Goal: Transaction & Acquisition: Purchase product/service

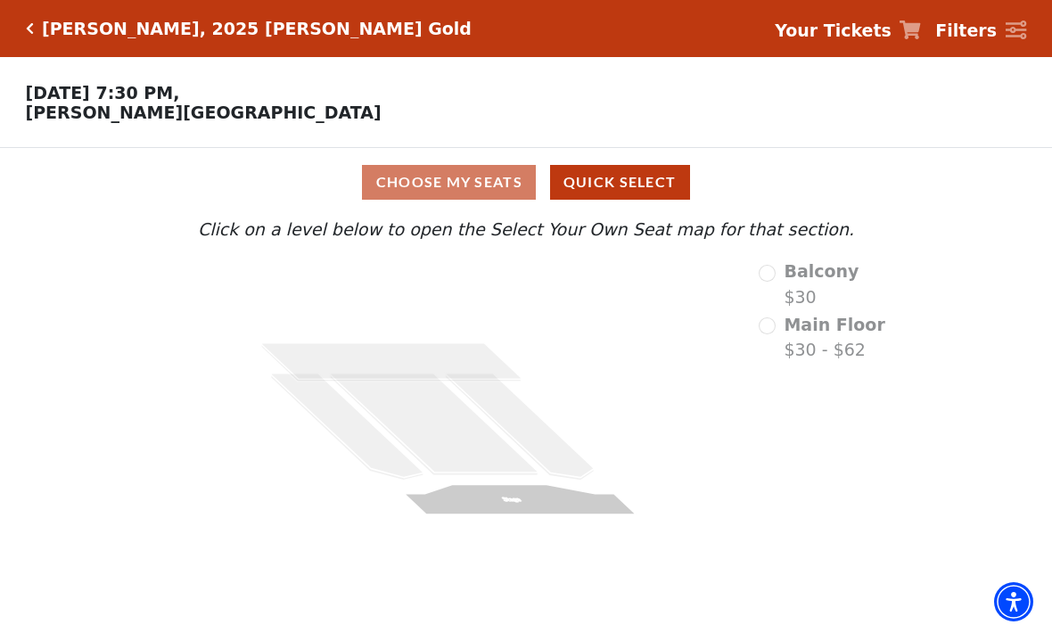
click at [854, 29] on strong "Your Tickets" at bounding box center [833, 31] width 117 height 20
click at [846, 28] on strong "Your Tickets" at bounding box center [833, 31] width 117 height 20
click at [844, 34] on strong "Your Tickets" at bounding box center [833, 31] width 117 height 20
click at [851, 32] on strong "Your Tickets" at bounding box center [833, 31] width 117 height 20
click at [838, 25] on strong "Your Tickets" at bounding box center [833, 31] width 117 height 20
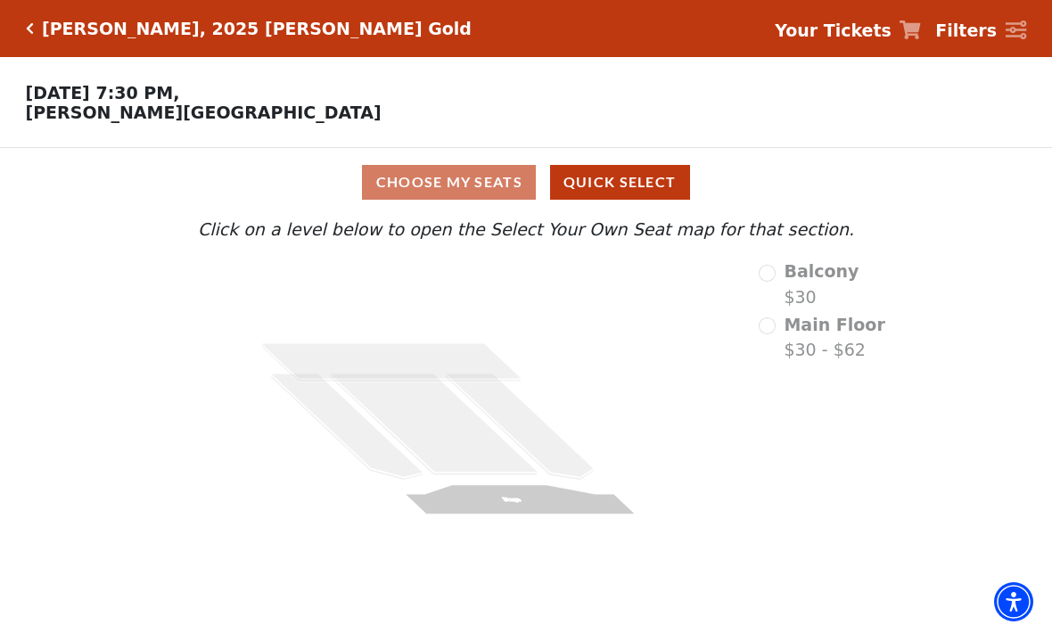
click at [838, 30] on strong "Your Tickets" at bounding box center [833, 31] width 117 height 20
click at [43, 31] on h5 "[PERSON_NAME], 2025 [PERSON_NAME] Gold" at bounding box center [257, 29] width 430 height 21
click at [32, 29] on icon "Click here to go back to filters" at bounding box center [30, 28] width 8 height 12
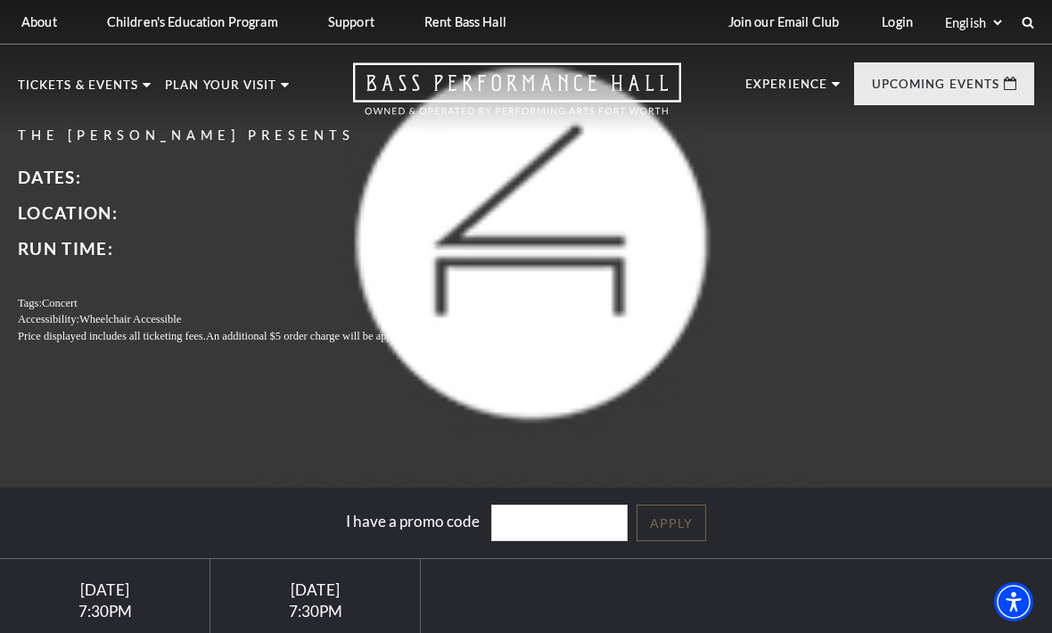
click at [895, 16] on link "Login" at bounding box center [897, 22] width 60 height 44
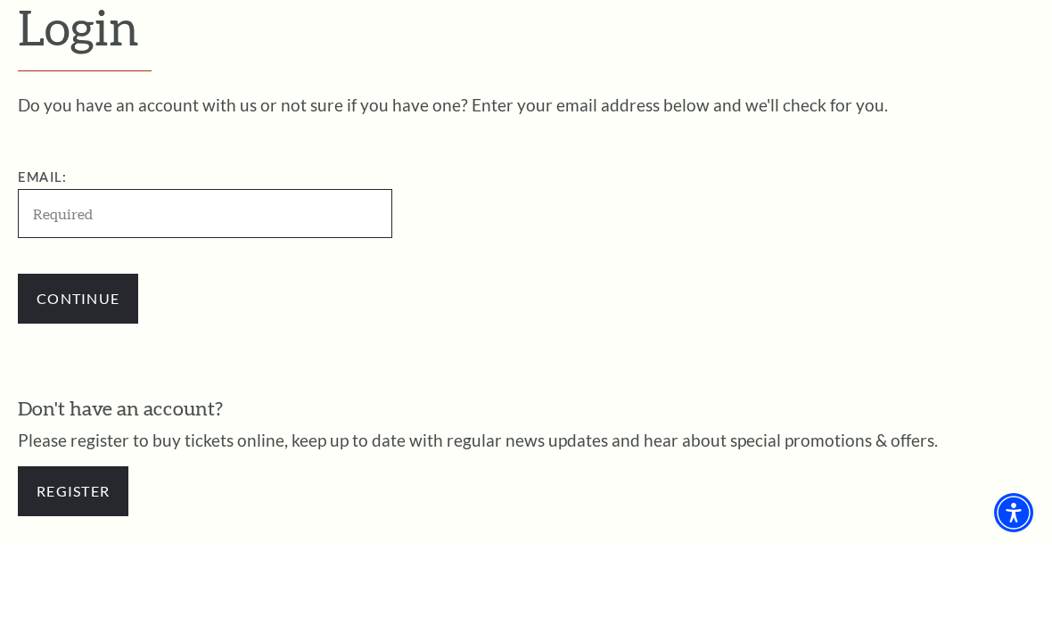
type input "mbvermette810@gmail.com"
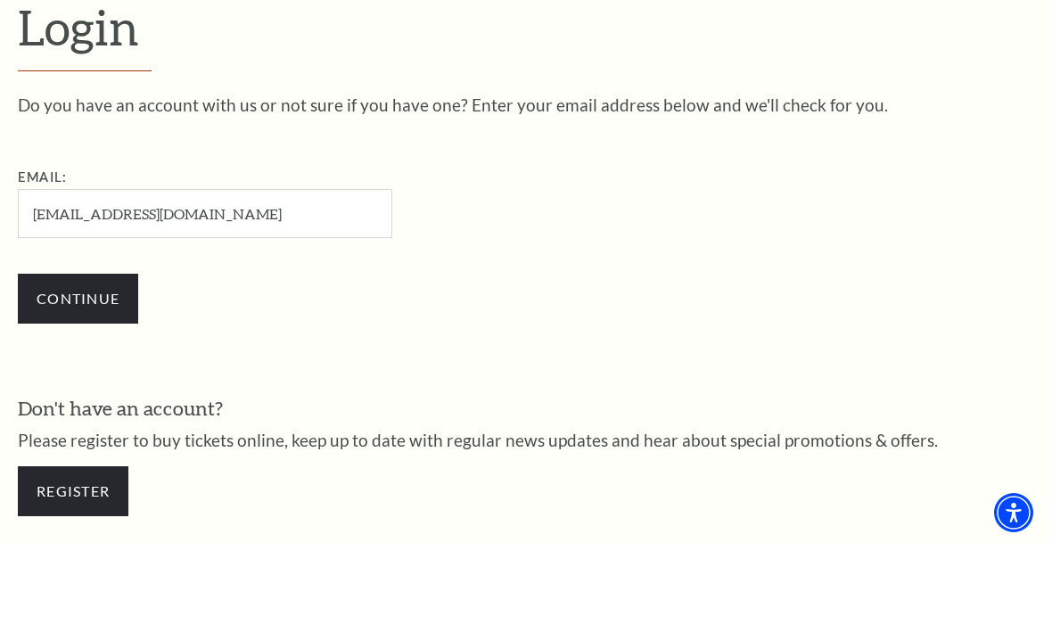
click at [78, 363] on input "Continue" at bounding box center [78, 388] width 120 height 50
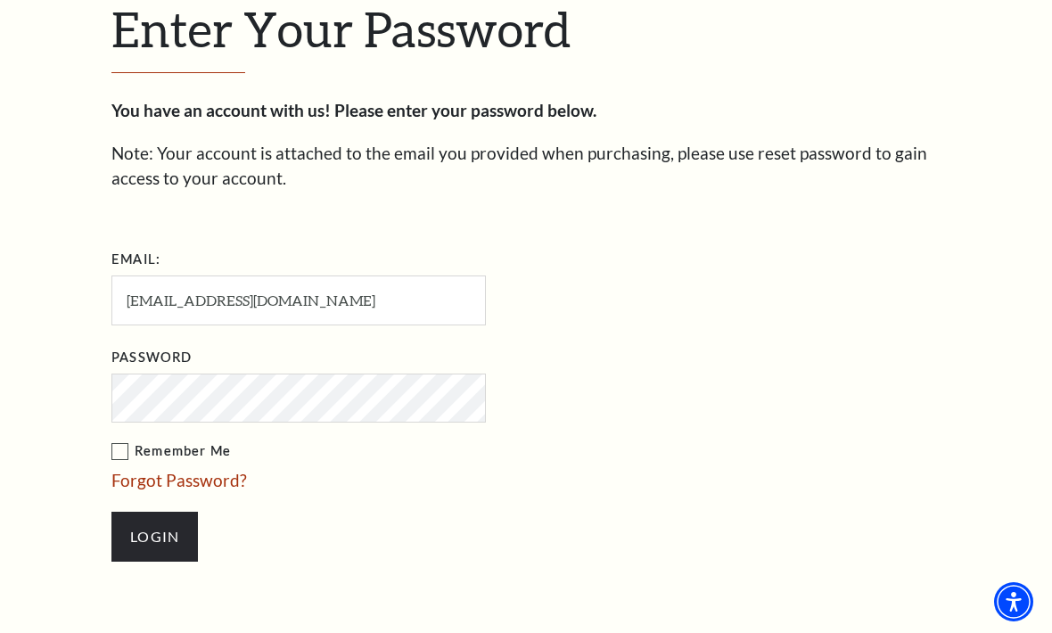
scroll to position [475, 0]
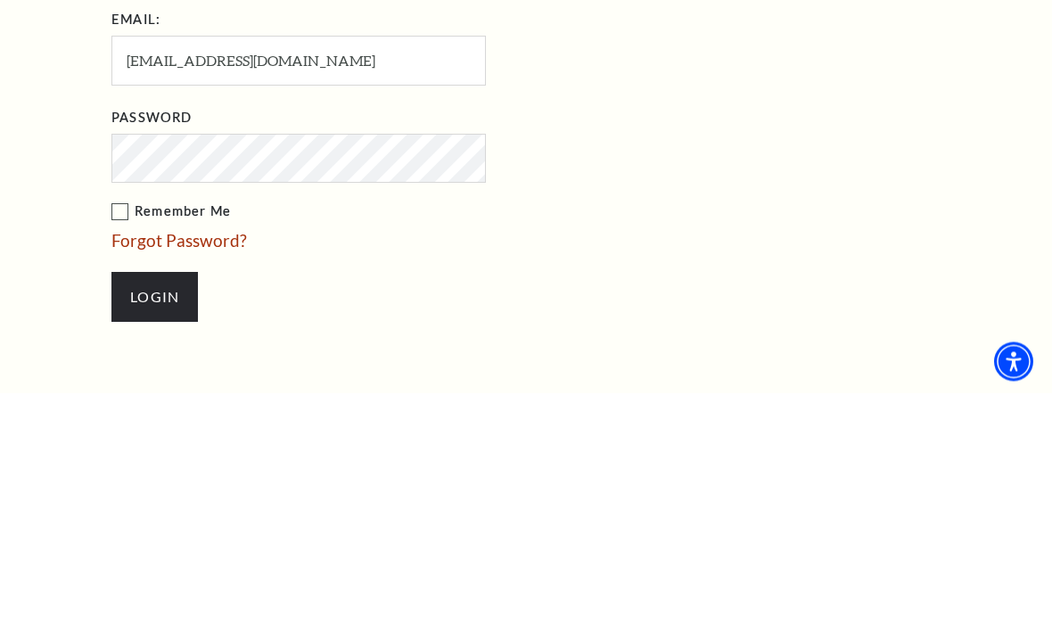
click at [154, 513] on input "Login" at bounding box center [154, 538] width 86 height 50
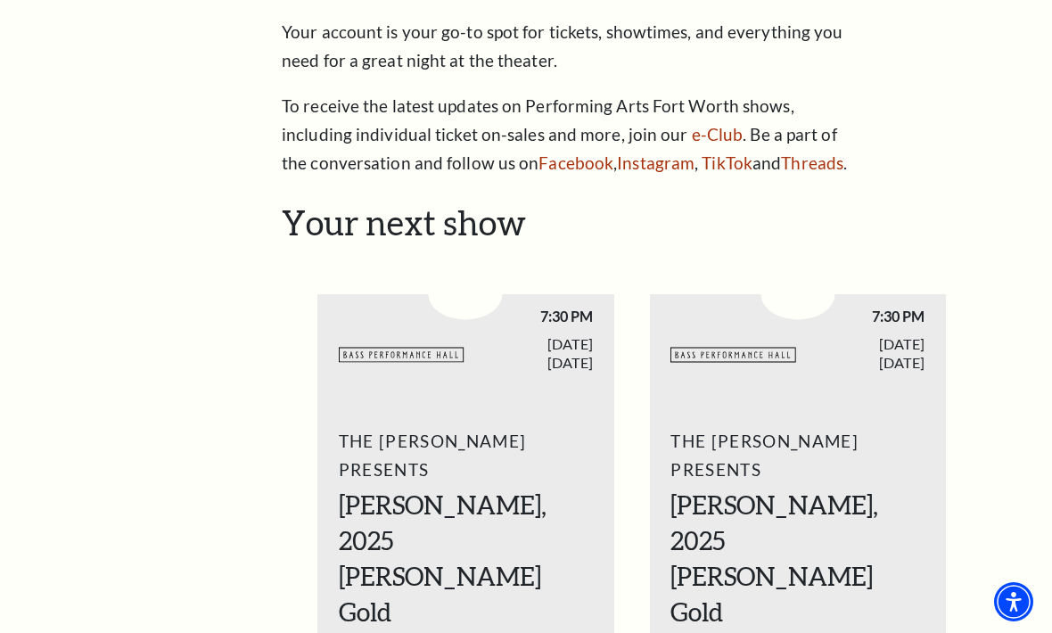
scroll to position [434, 0]
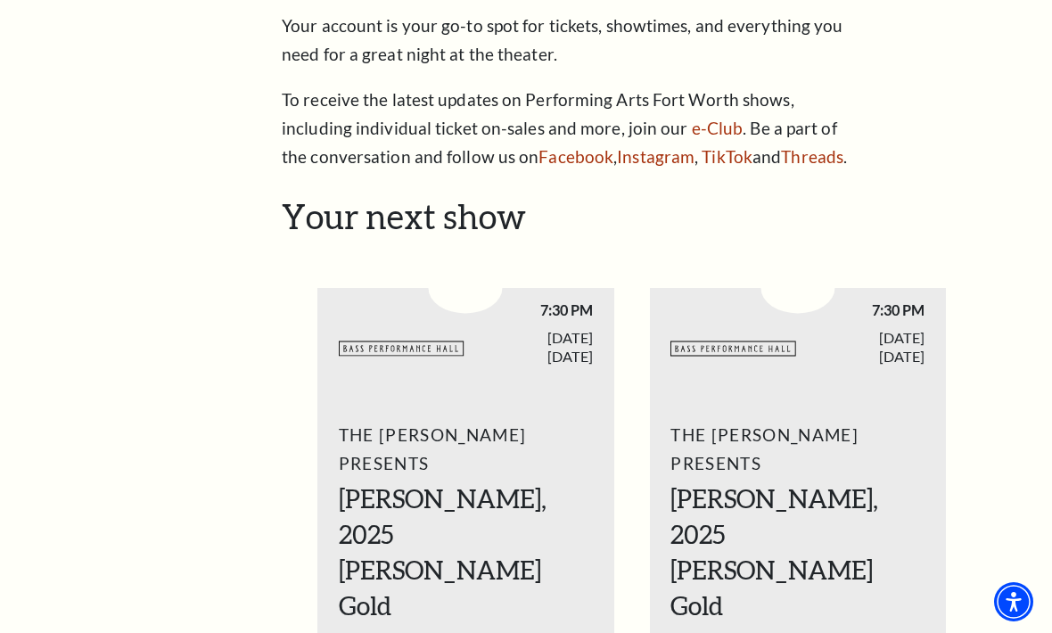
click at [430, 332] on icon "1 / 2" at bounding box center [402, 349] width 127 height 34
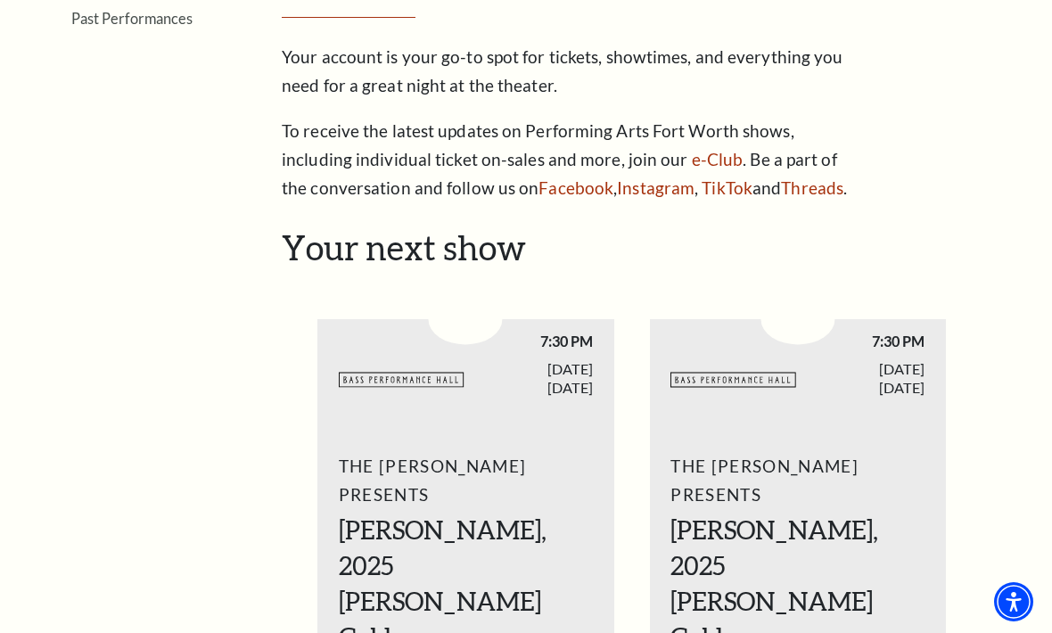
scroll to position [401, 0]
